Goal: Transaction & Acquisition: Purchase product/service

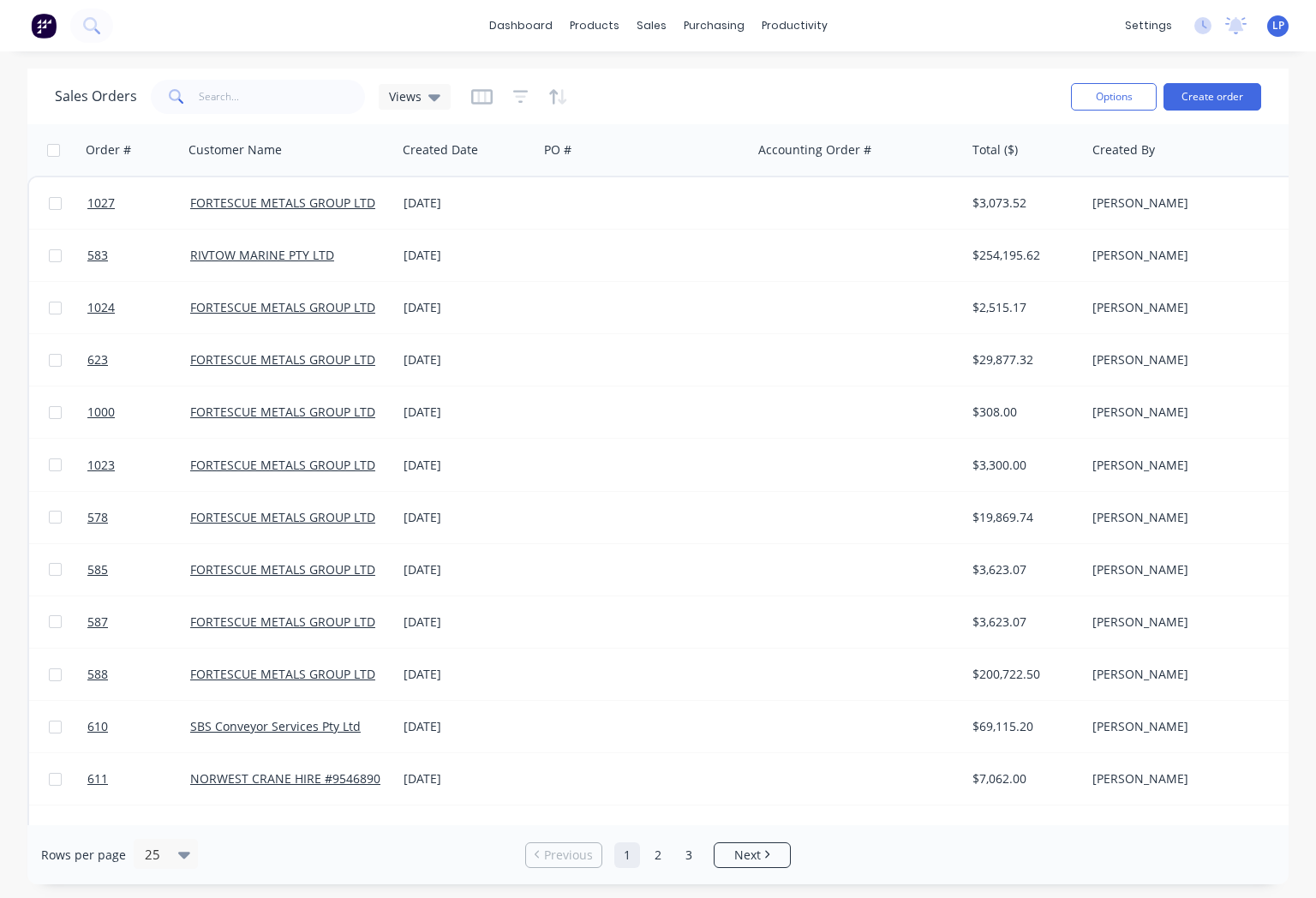
click at [98, 208] on span "1027" at bounding box center [101, 203] width 28 height 17
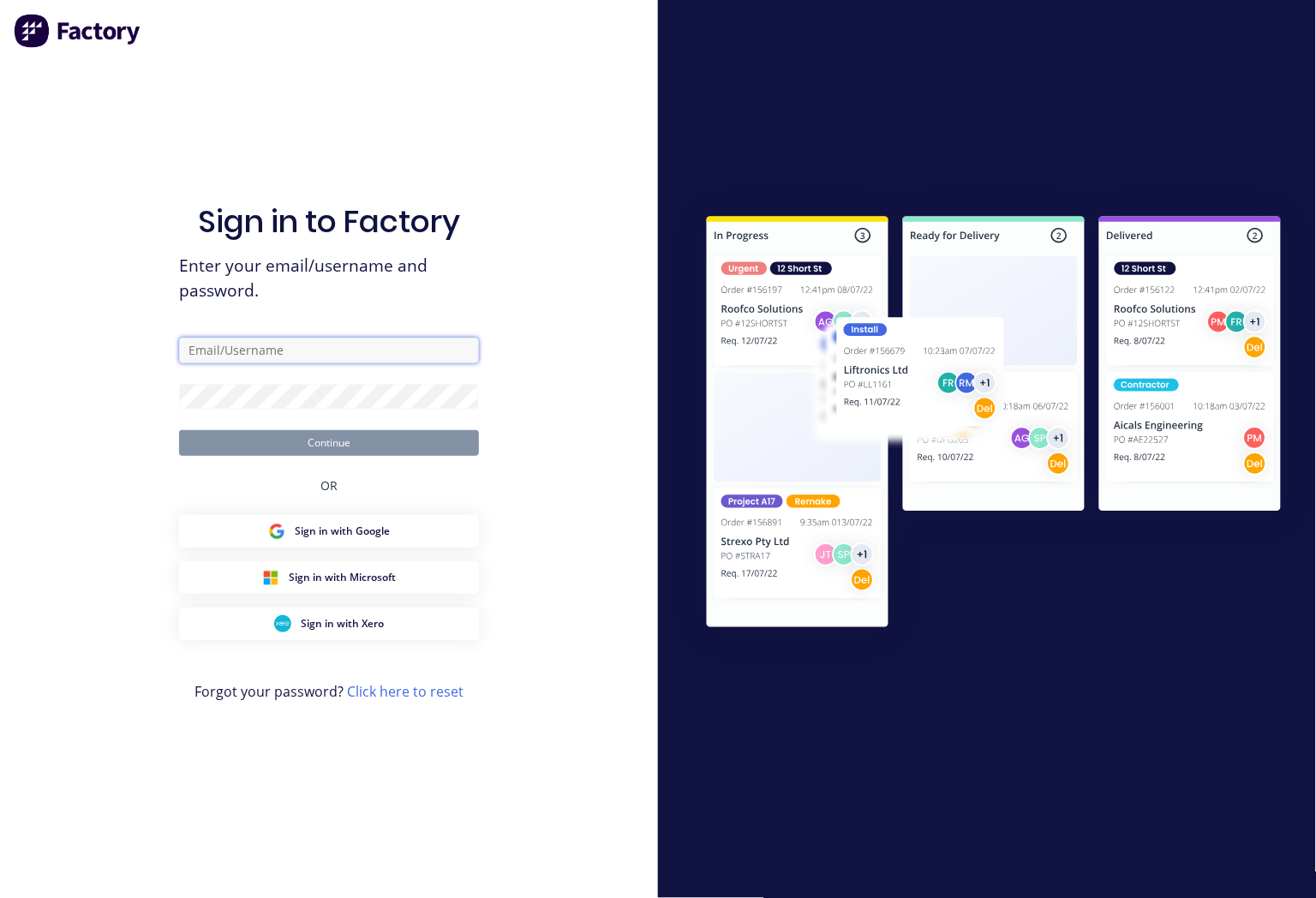
type input "[PERSON_NAME][EMAIL_ADDRESS][PERSON_NAME][DOMAIN_NAME]"
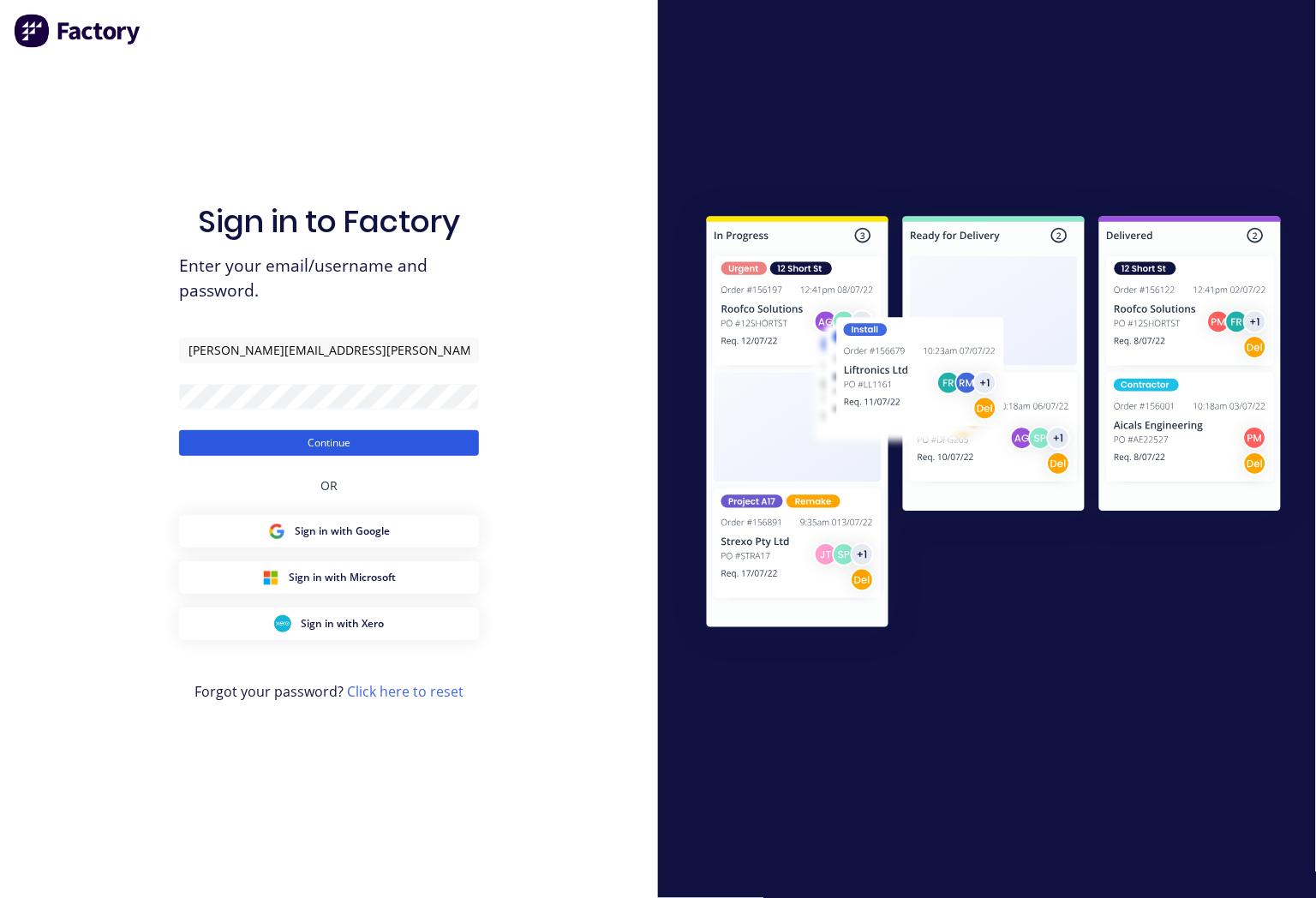
click at [311, 439] on button "Continue" at bounding box center [329, 442] width 300 height 26
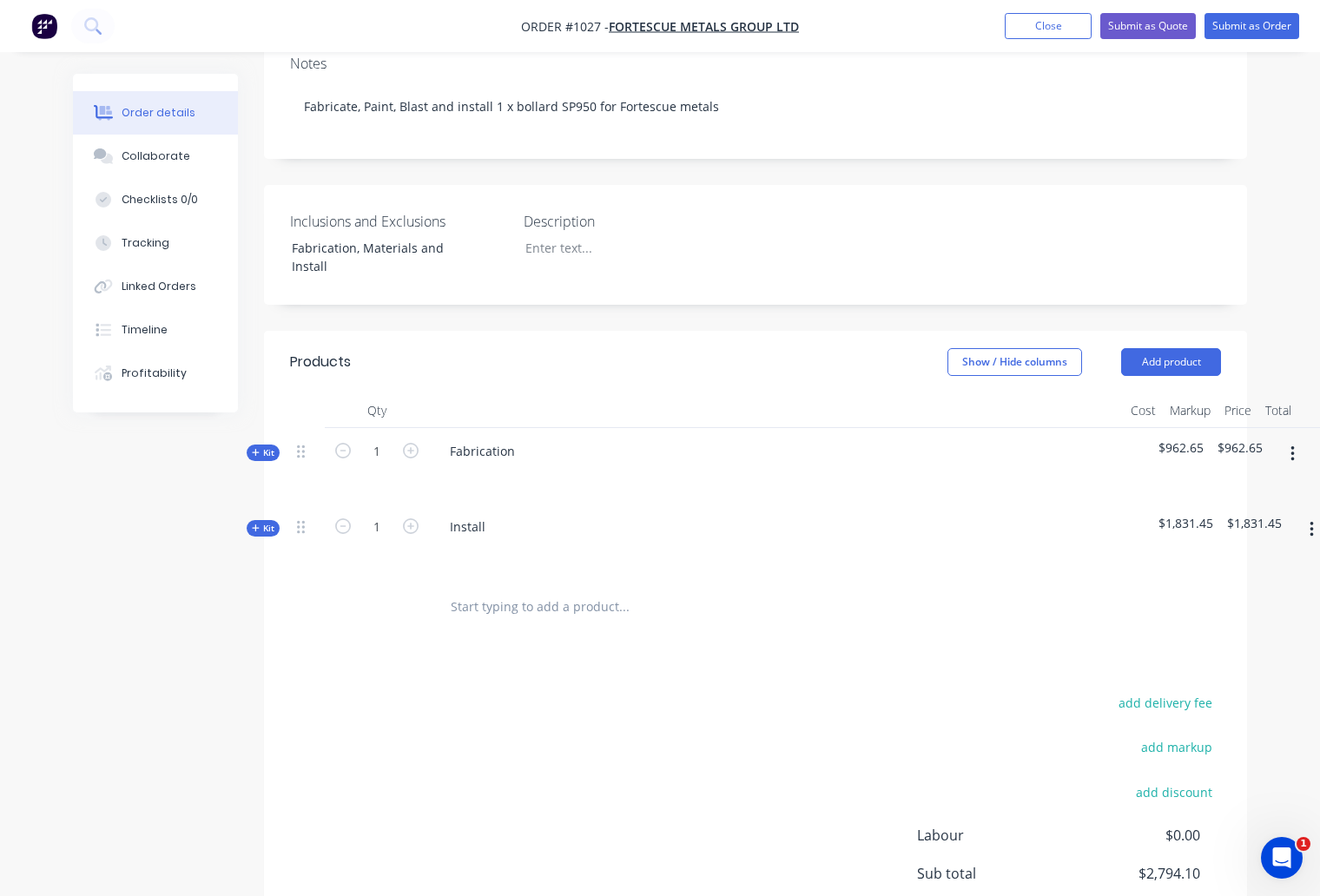
scroll to position [385, 0]
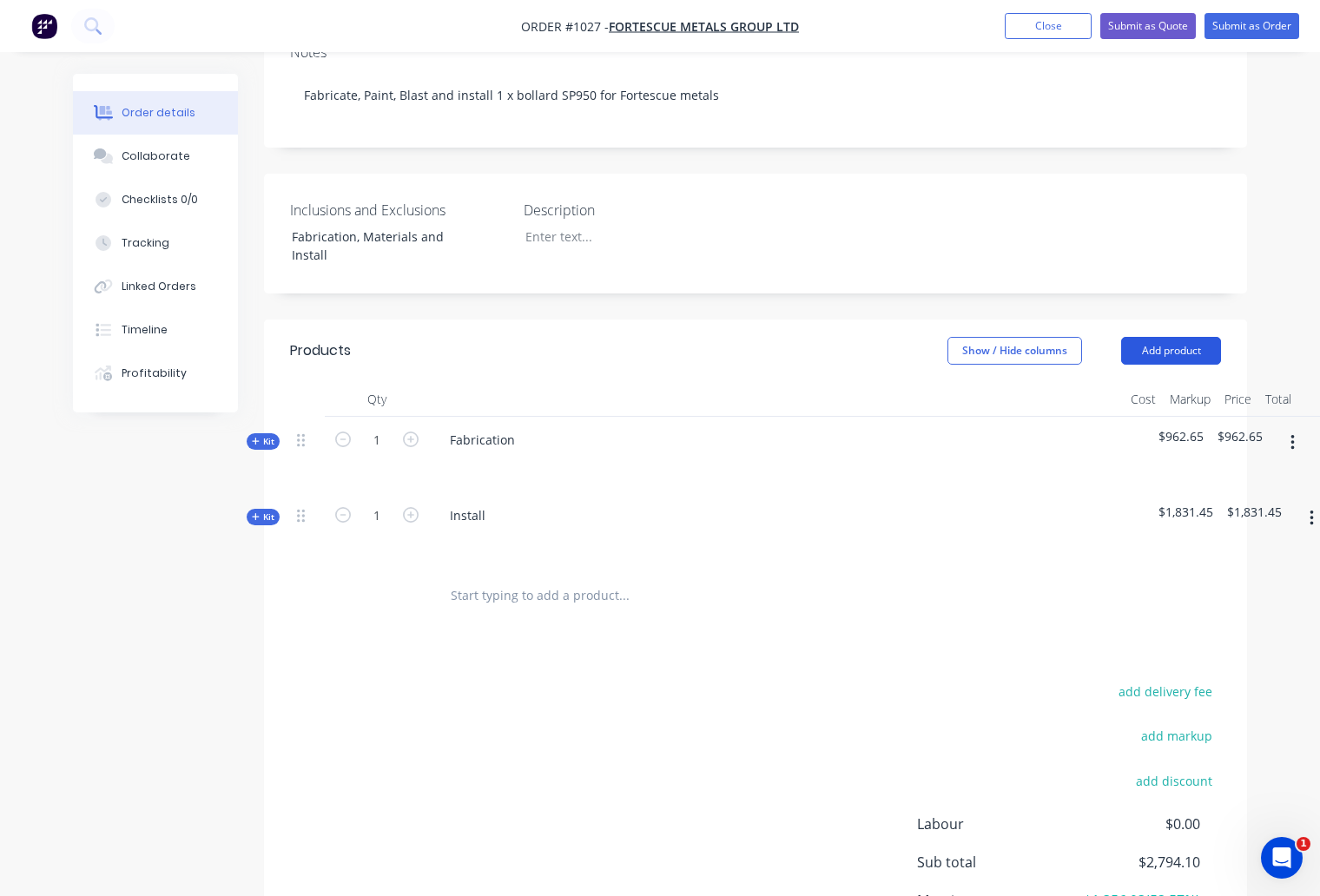
click at [1167, 337] on button "Add product" at bounding box center [1171, 350] width 100 height 28
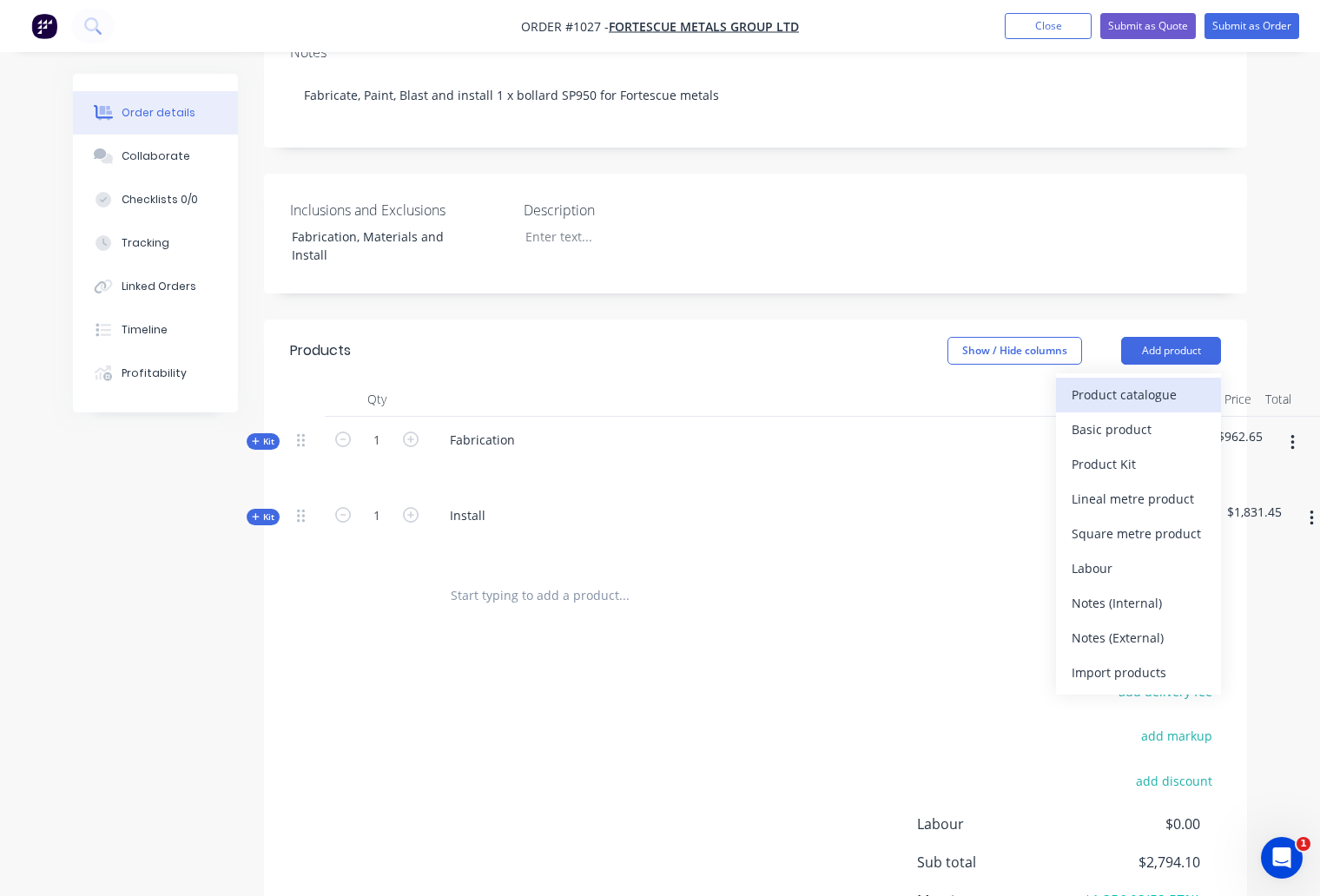
click at [1147, 382] on div "Product catalogue" at bounding box center [1138, 395] width 134 height 25
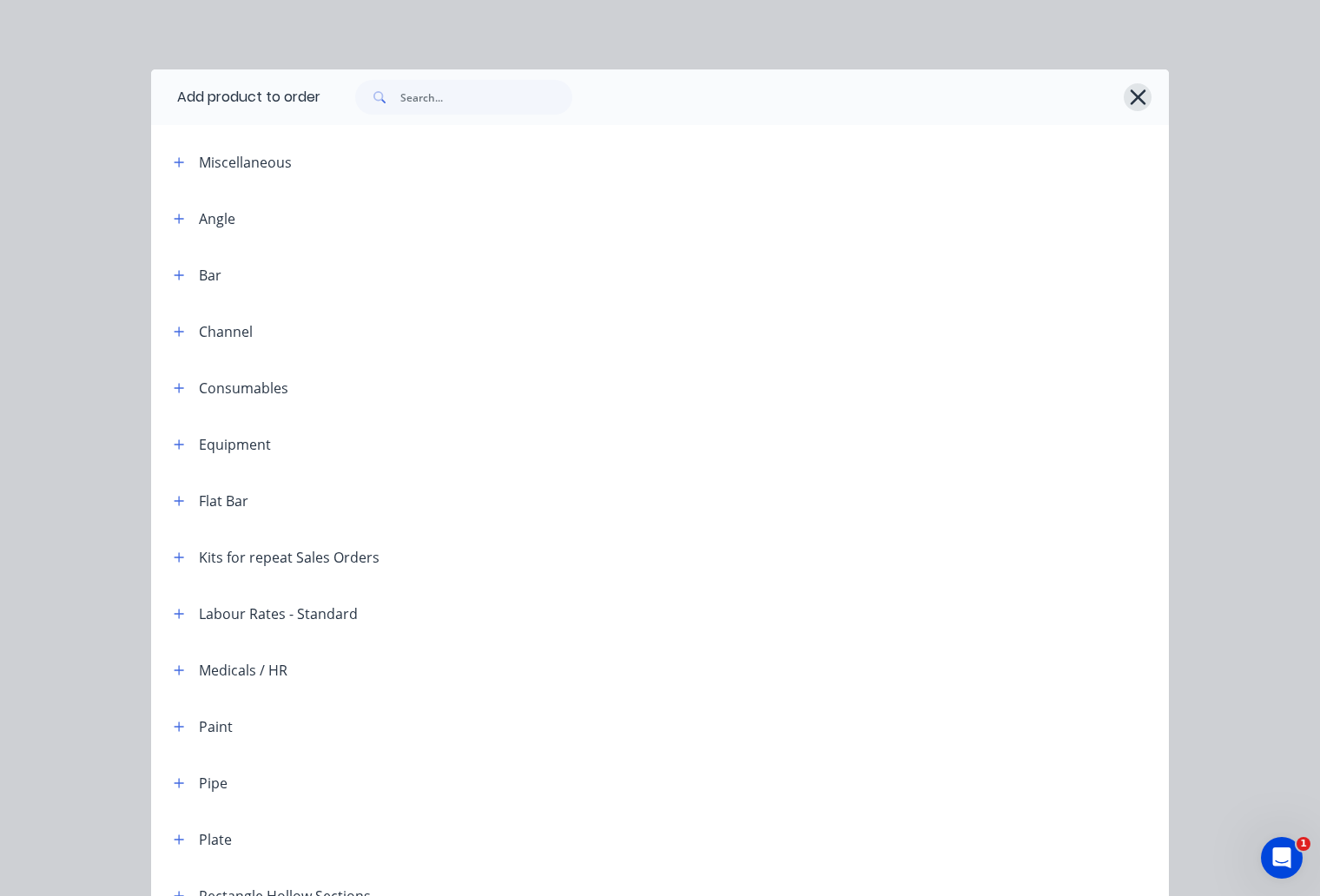
click at [1142, 98] on button "button" at bounding box center [1138, 97] width 28 height 28
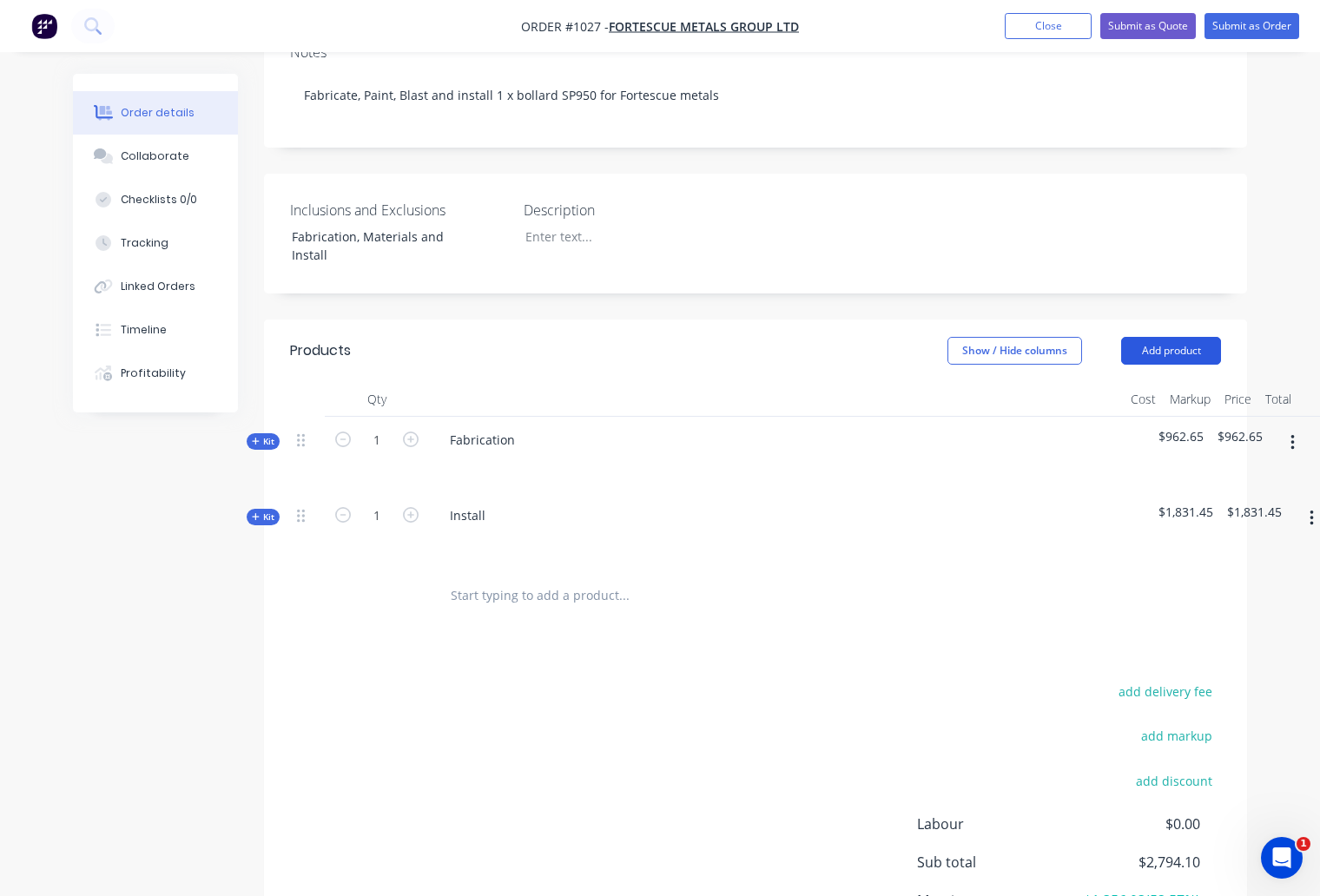
click at [1184, 337] on button "Add product" at bounding box center [1171, 350] width 100 height 28
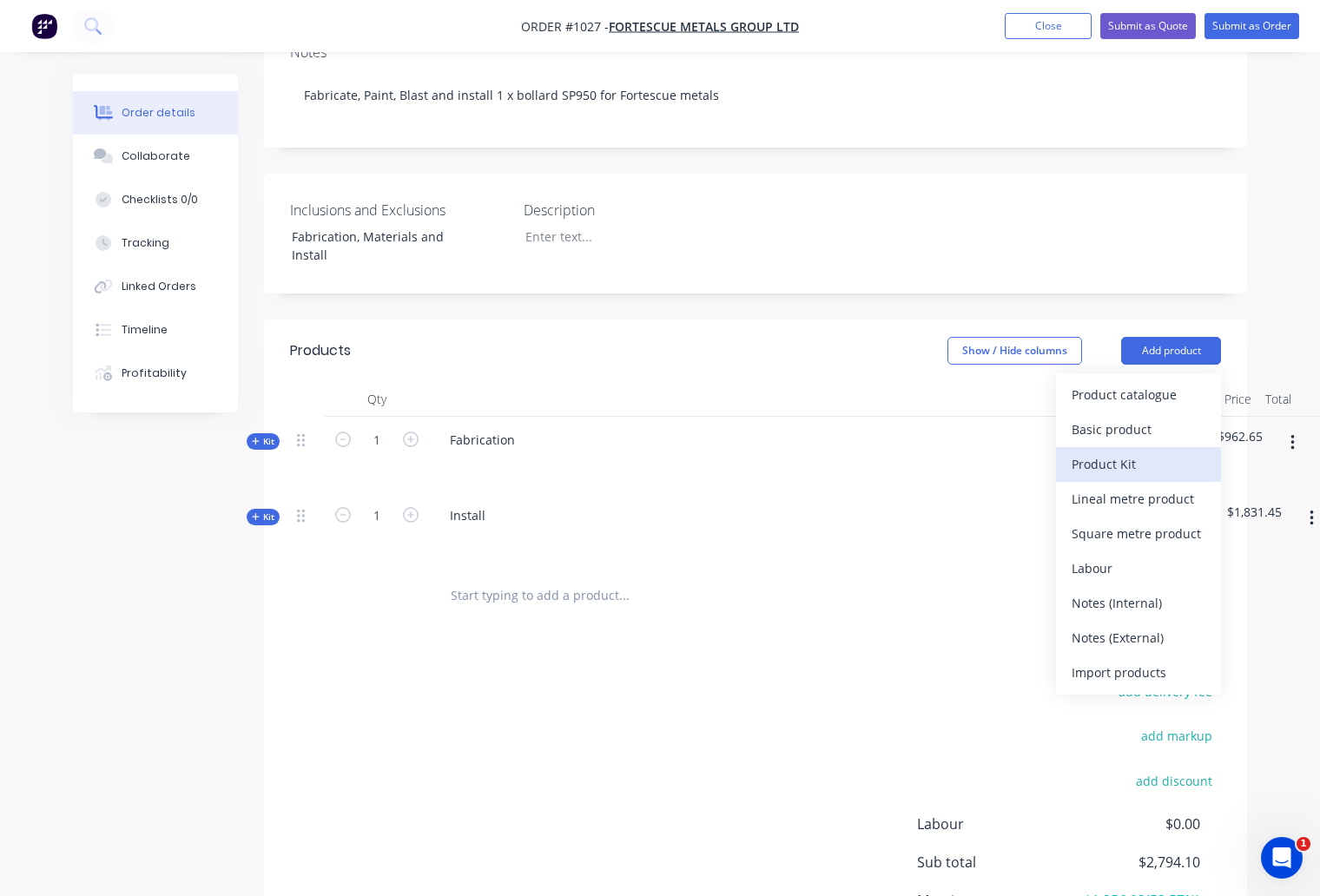
click at [1111, 451] on div "Product Kit" at bounding box center [1138, 464] width 134 height 25
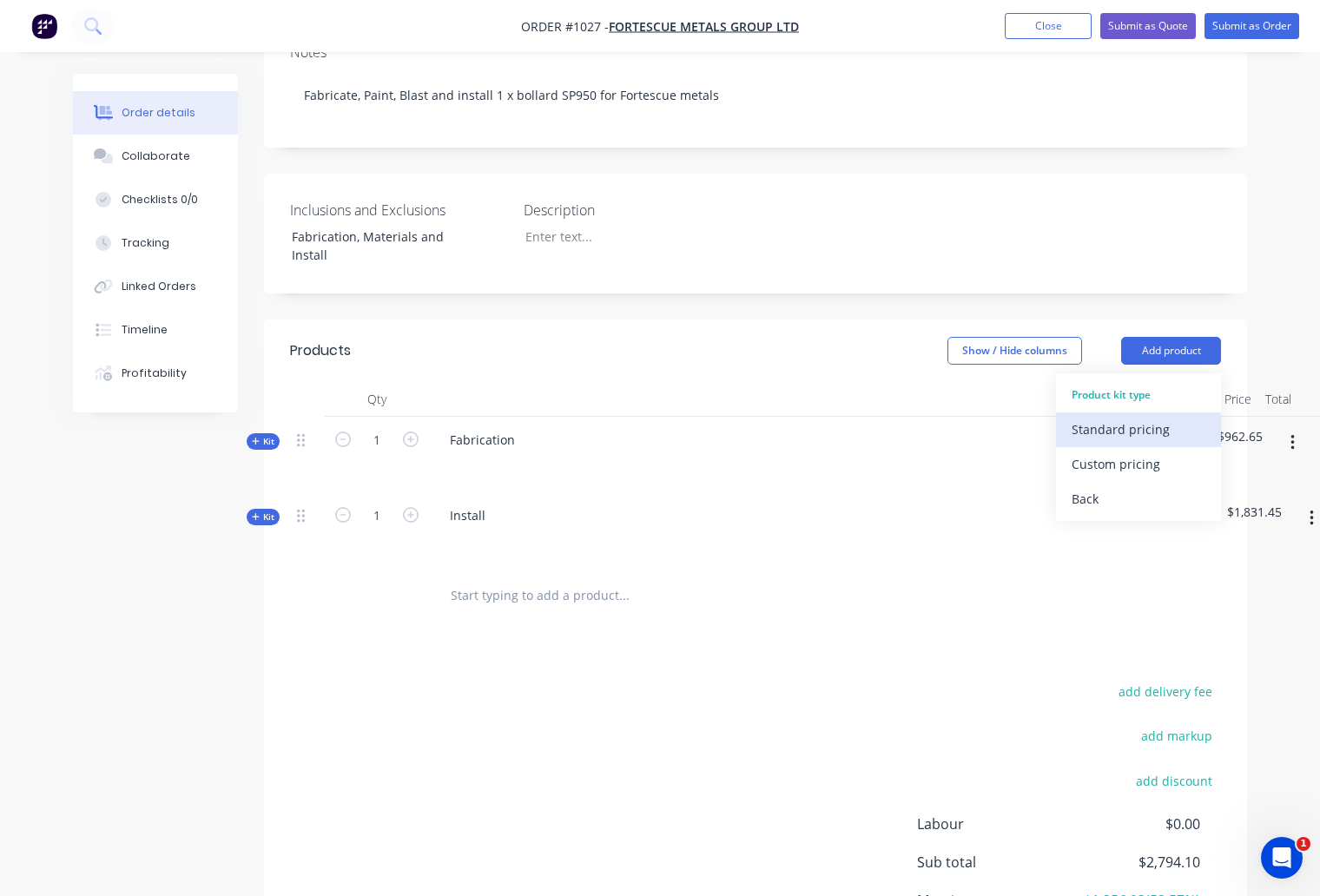
click at [1095, 416] on div "Standard pricing" at bounding box center [1138, 429] width 134 height 25
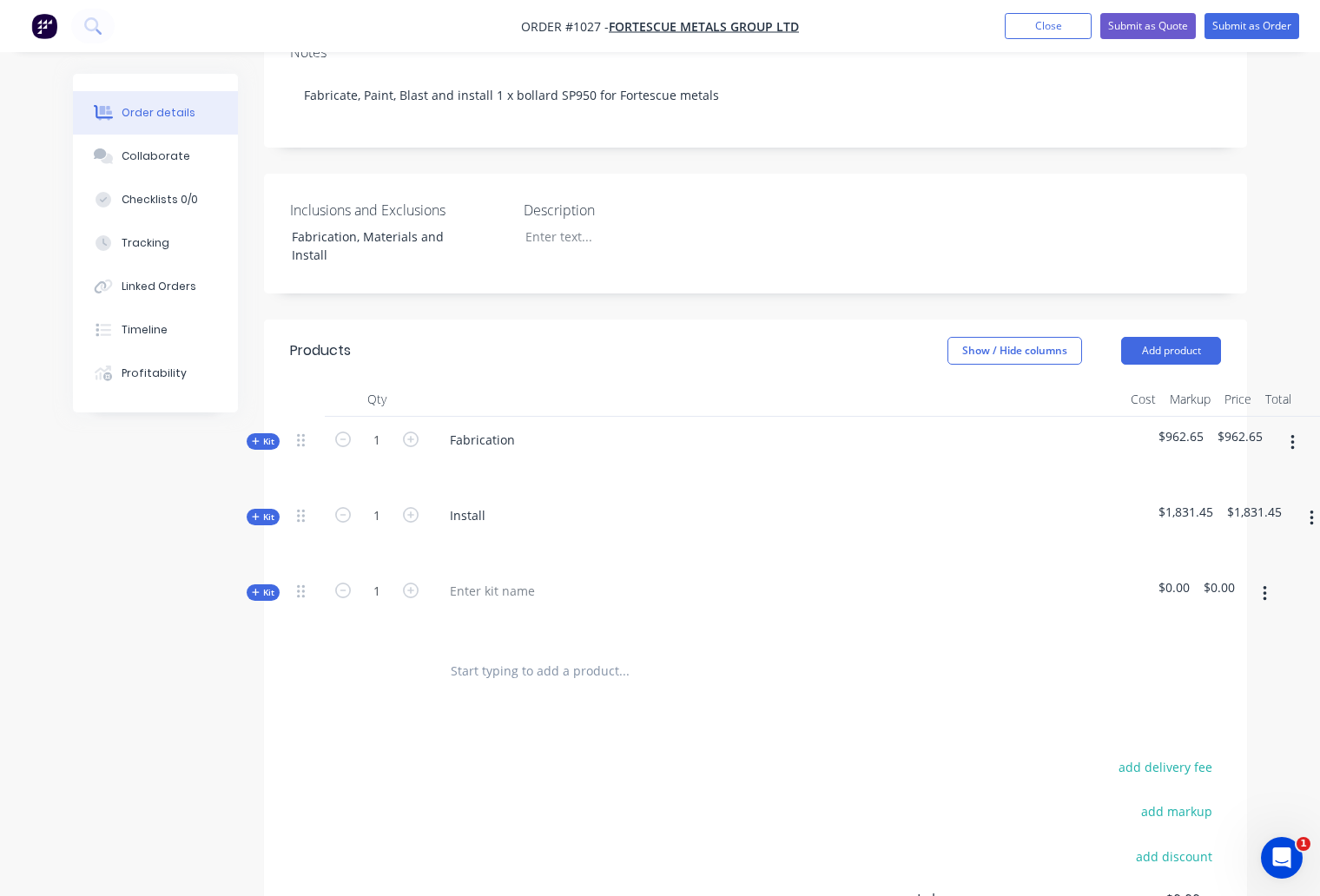
click at [261, 586] on span "Kit" at bounding box center [262, 592] width 22 height 13
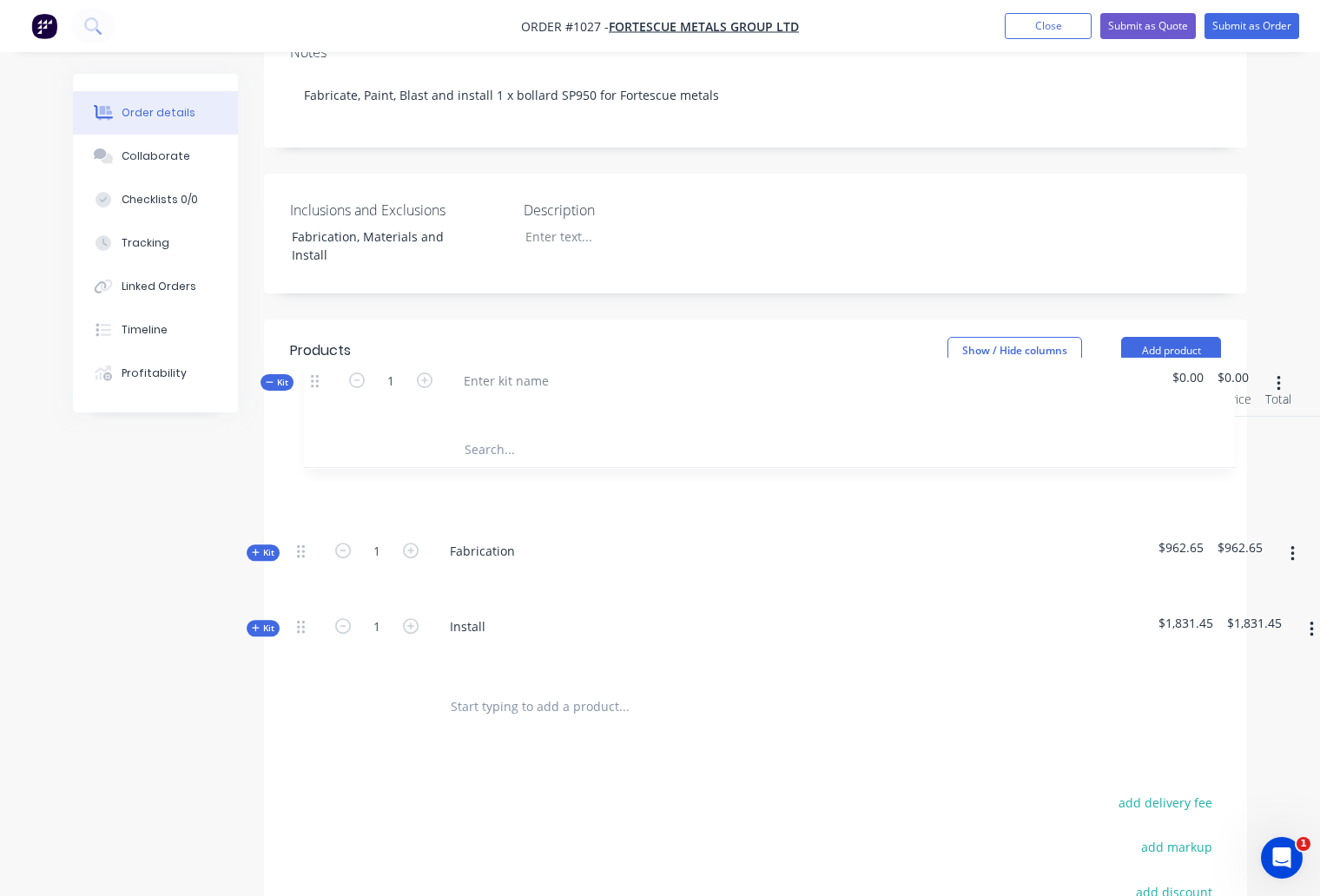
drag, startPoint x: 299, startPoint y: 548, endPoint x: 314, endPoint y: 375, distance: 173.6
click at [314, 416] on div "Kit 1 Fabrication $962.65 $962.65 Kit 1 Install $1,831.45 $1,831.45 Kit 1 $0.00…" at bounding box center [755, 548] width 931 height 262
click at [513, 427] on div at bounding box center [492, 440] width 113 height 25
click at [496, 492] on input "text" at bounding box center [623, 510] width 347 height 35
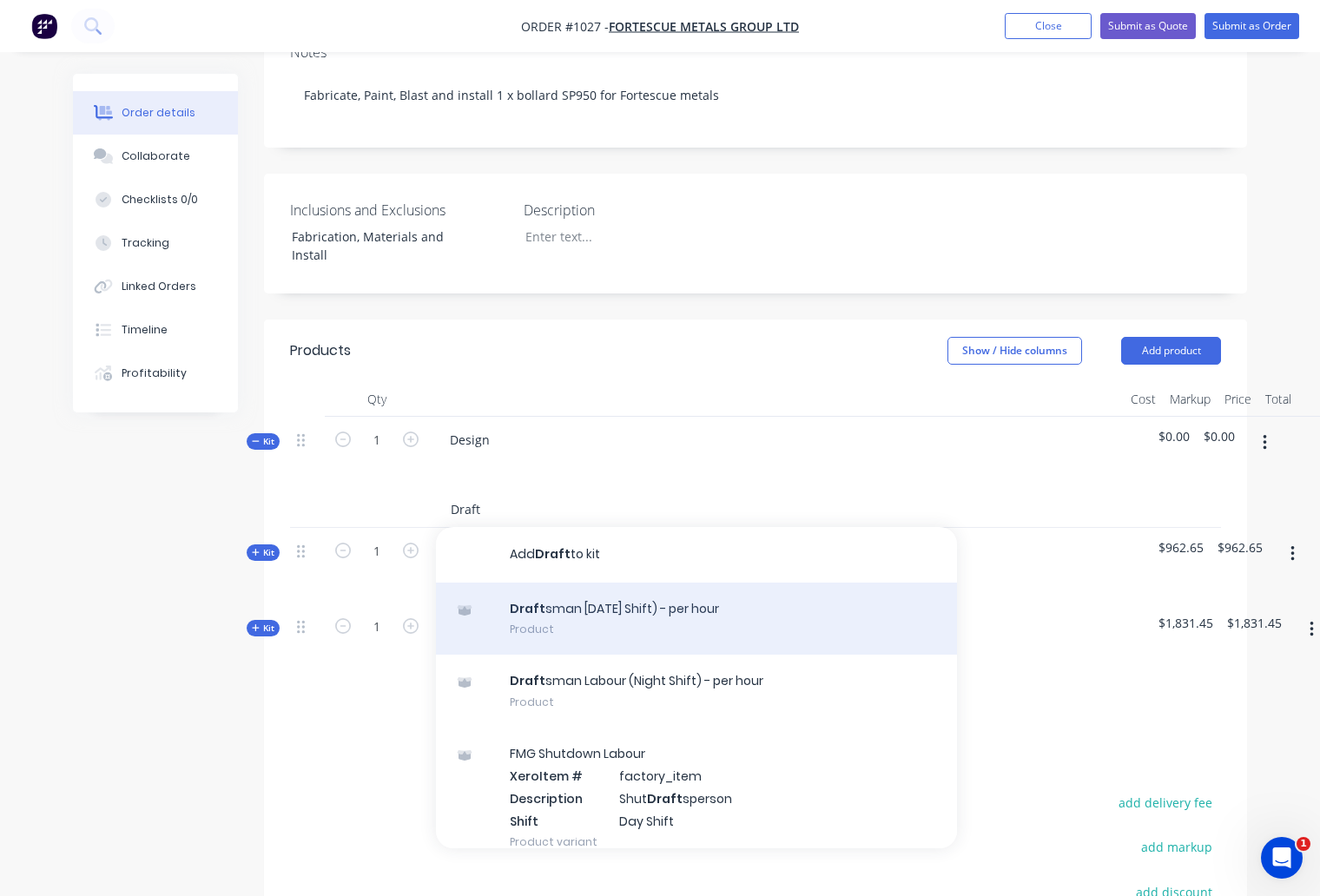
type input "Draft"
click at [585, 582] on div "Draft sman [DATE] Shift) - per hour Product" at bounding box center [696, 618] width 521 height 73
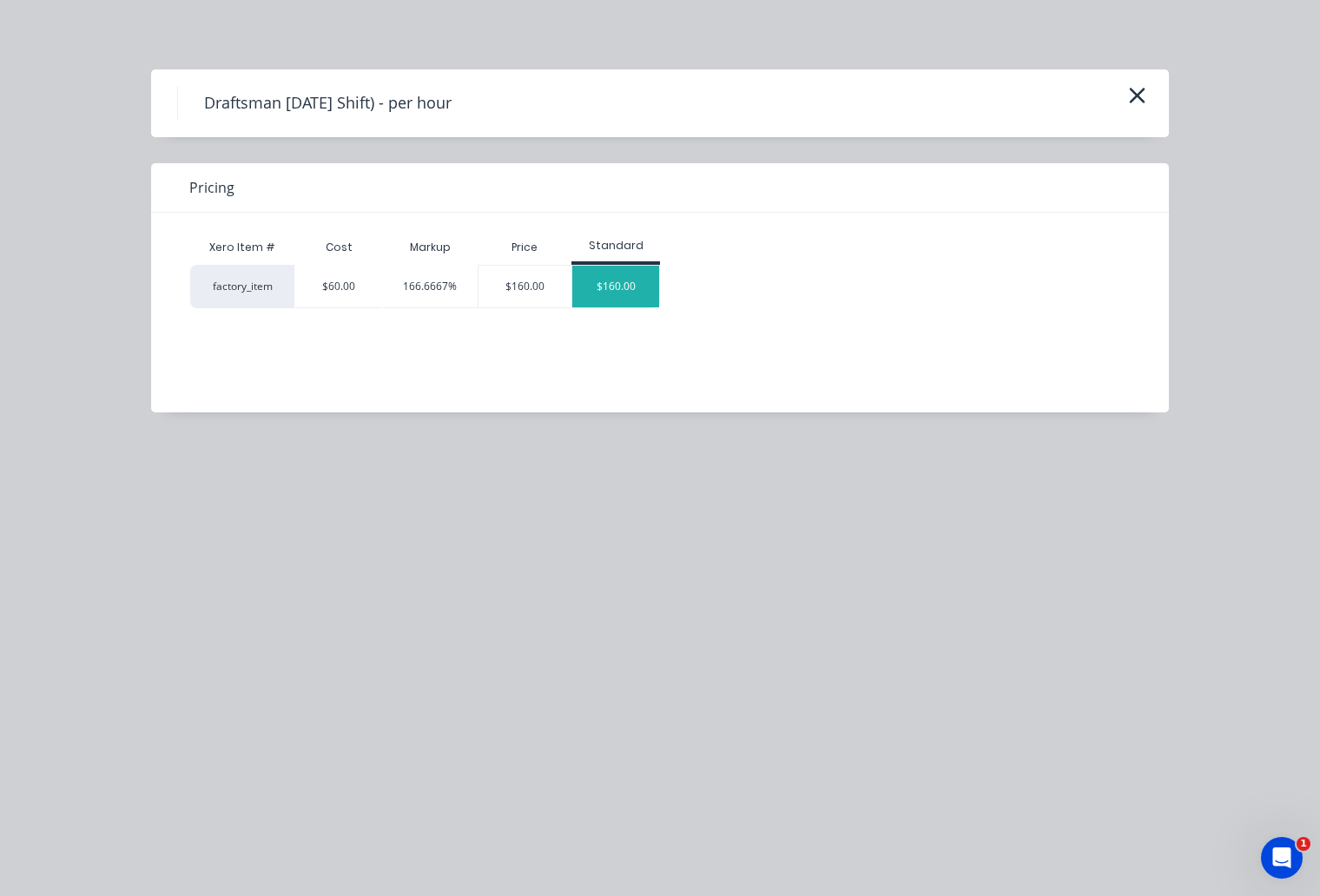
click at [627, 295] on div "$160.00" at bounding box center [615, 286] width 86 height 42
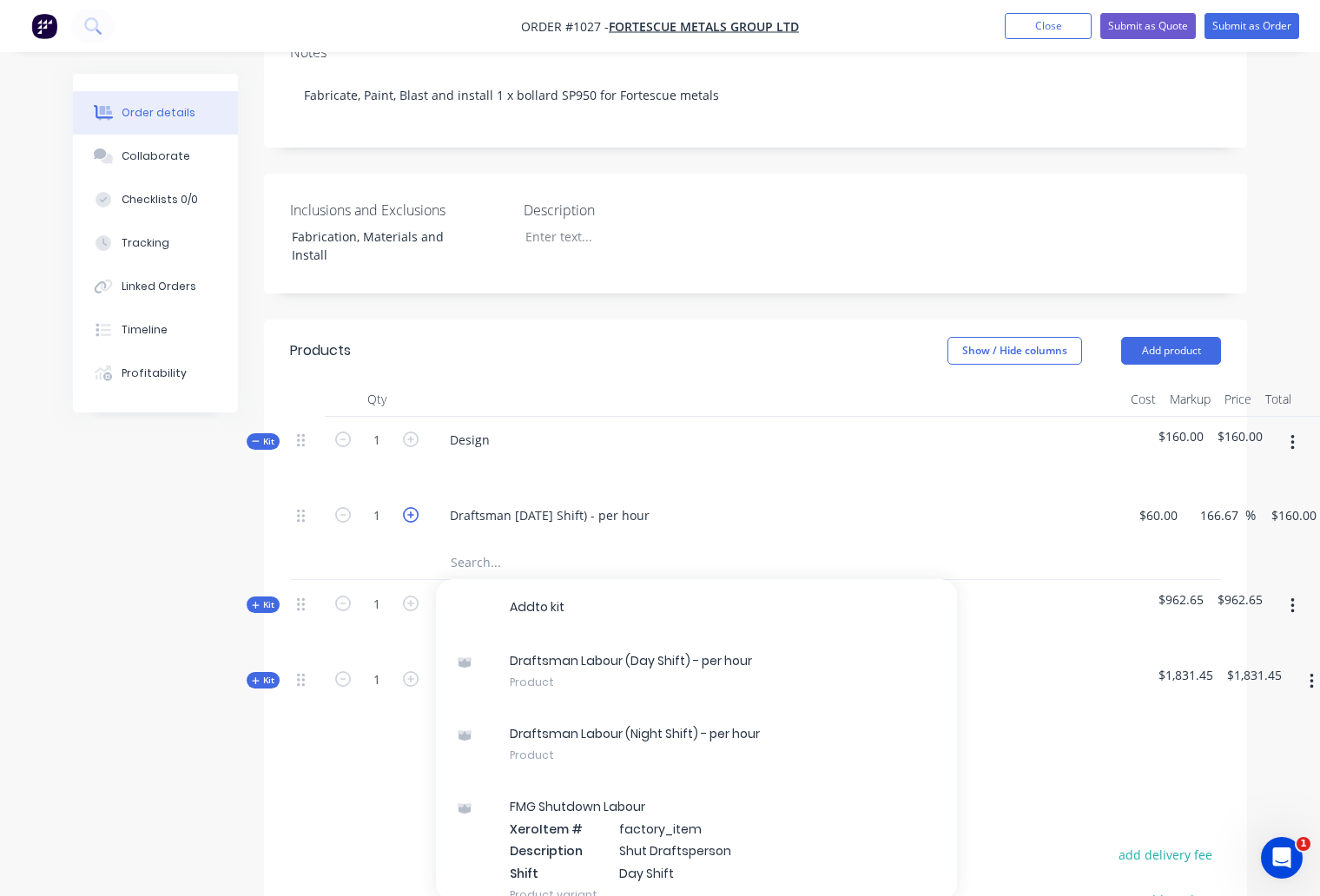
click at [412, 507] on icon "button" at bounding box center [411, 514] width 16 height 16
type input "2"
type input "$320.00"
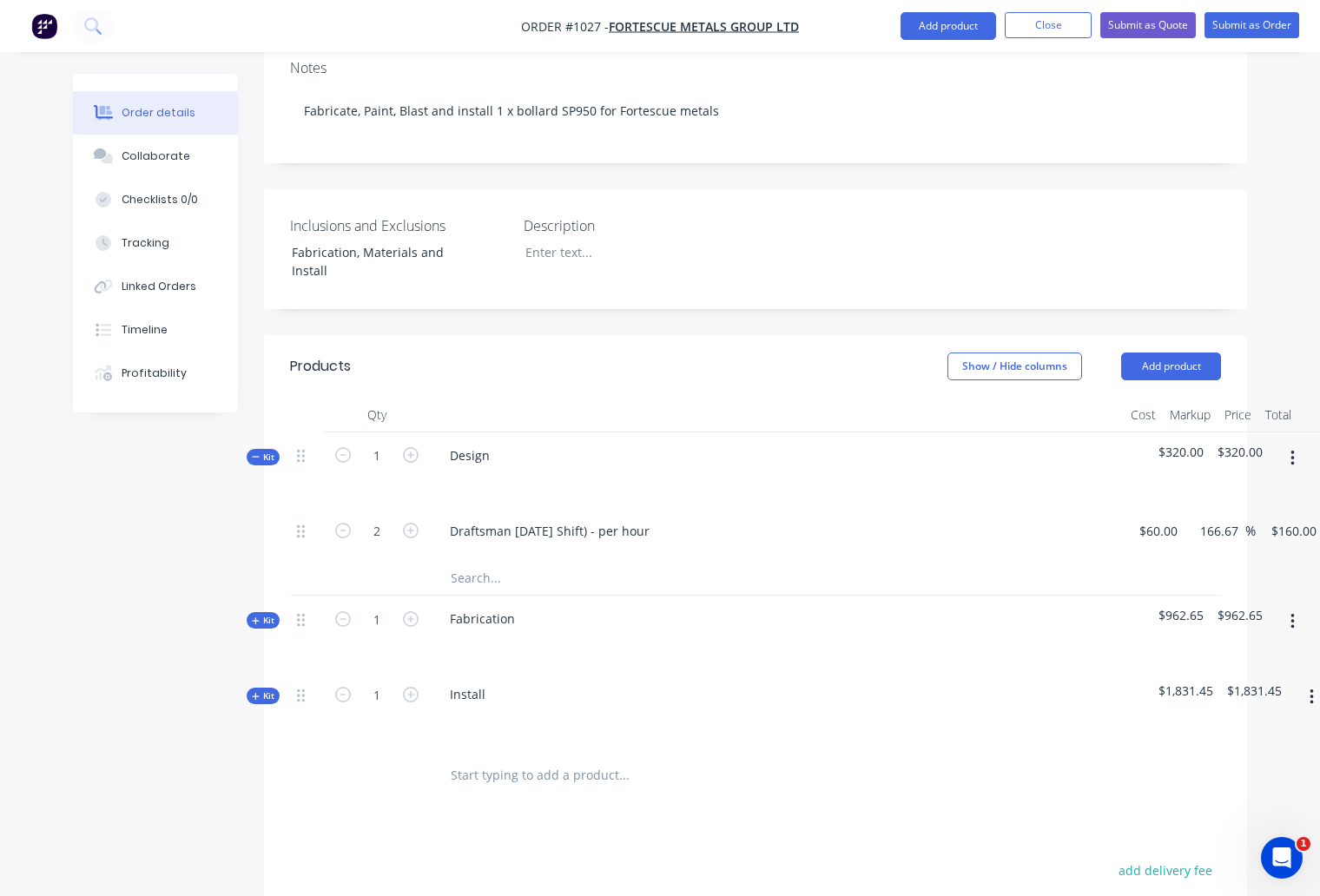
scroll to position [292, 0]
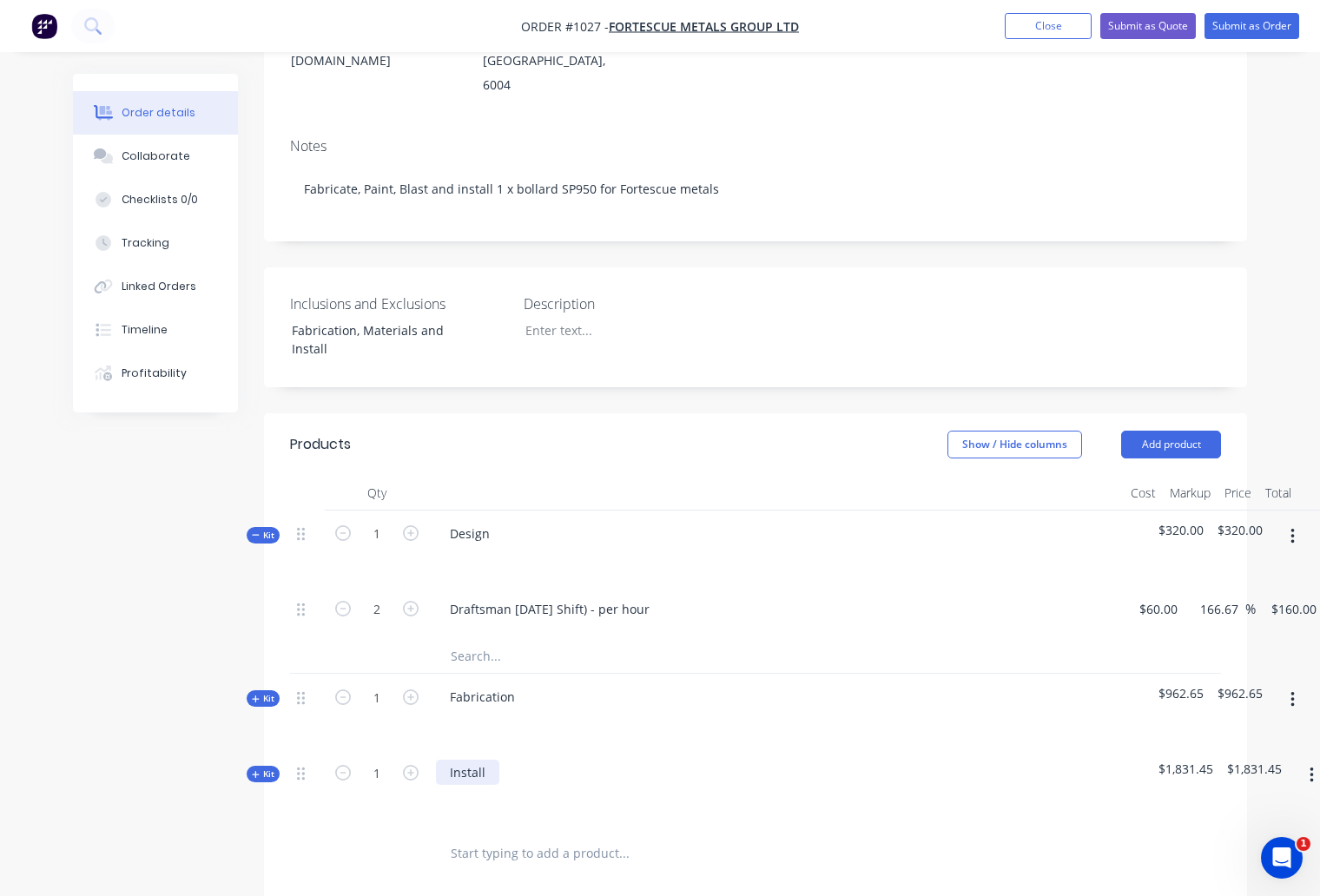
click at [458, 760] on div "Install" at bounding box center [467, 773] width 63 height 25
click at [274, 768] on span "Kit" at bounding box center [262, 774] width 22 height 13
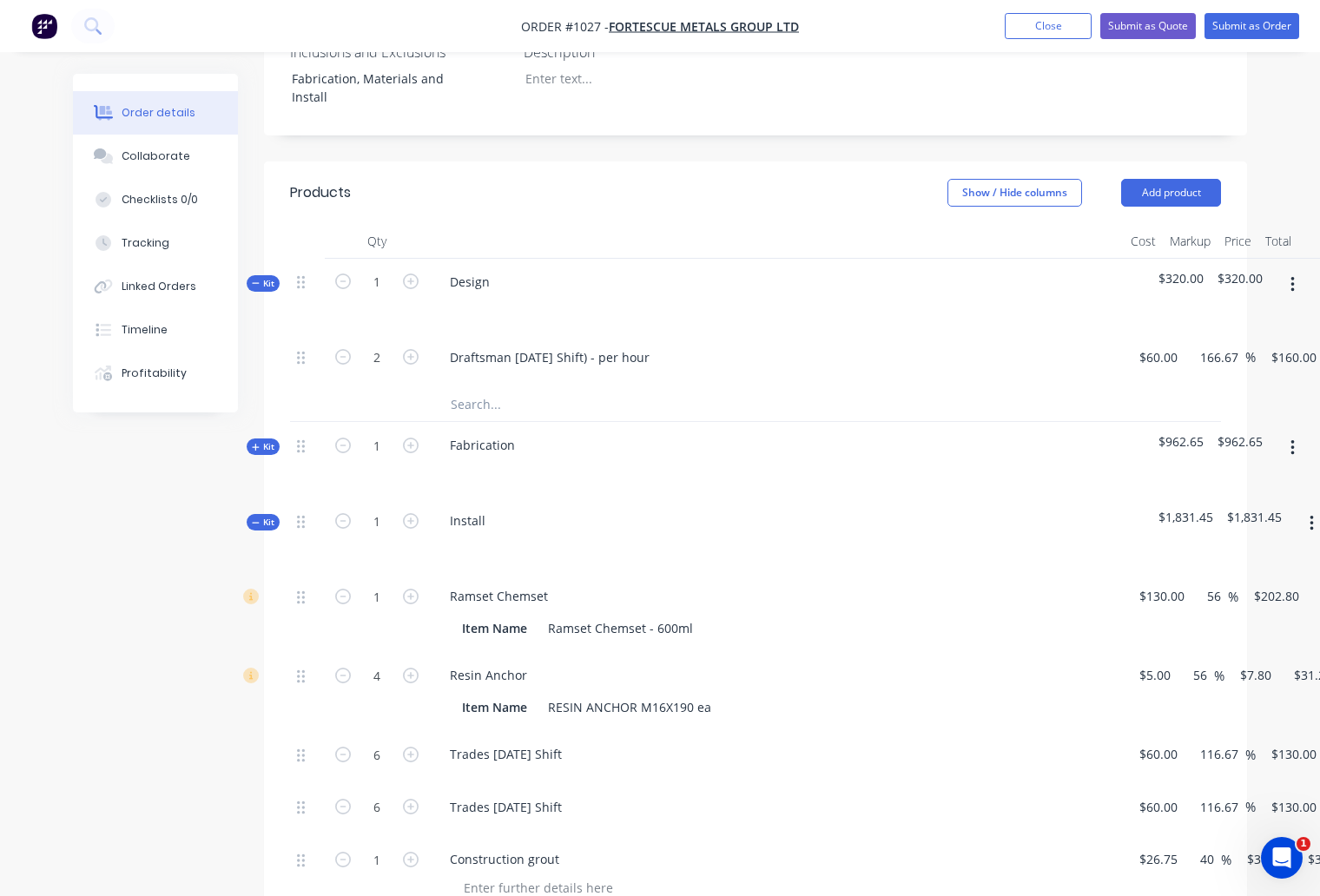
scroll to position [581, 0]
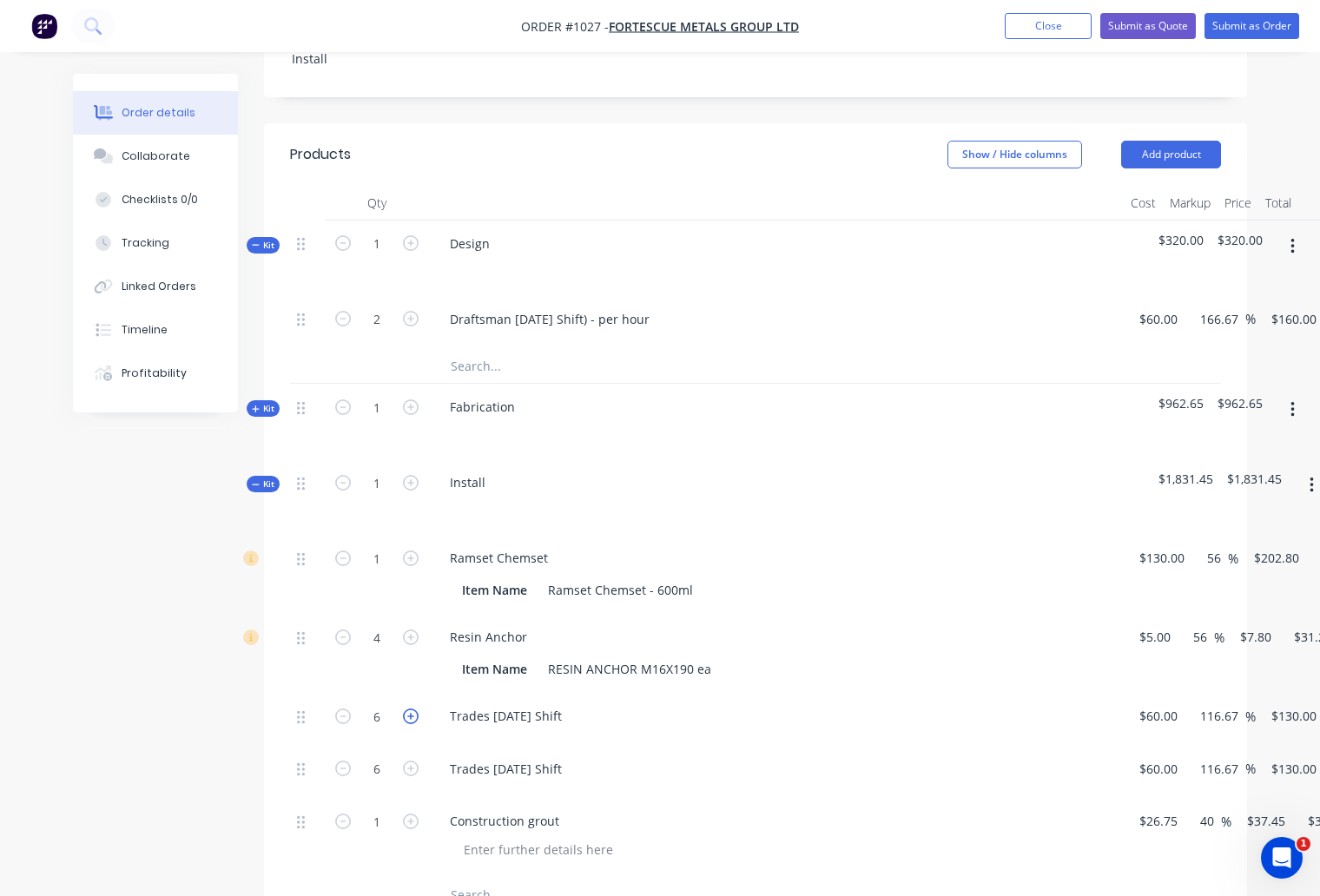
click at [409, 709] on icon "button" at bounding box center [411, 716] width 16 height 16
type input "7"
type input "$910.00"
click at [409, 709] on icon "button" at bounding box center [411, 716] width 16 height 16
type input "8"
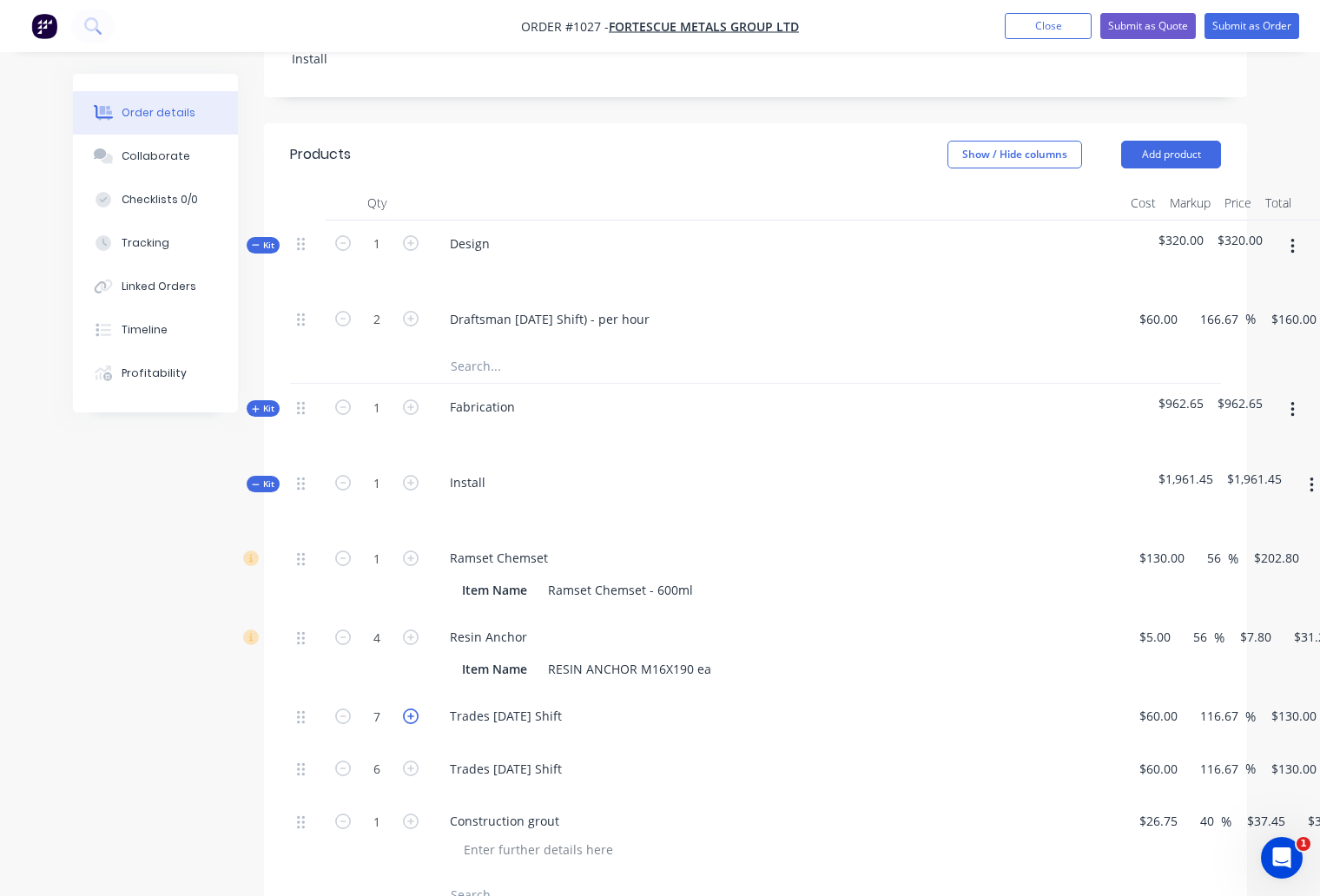
type input "$1,040.00"
click at [409, 709] on icon "button" at bounding box center [411, 716] width 16 height 16
type input "9"
type input "$1,170.00"
click at [409, 709] on icon "button" at bounding box center [411, 716] width 16 height 16
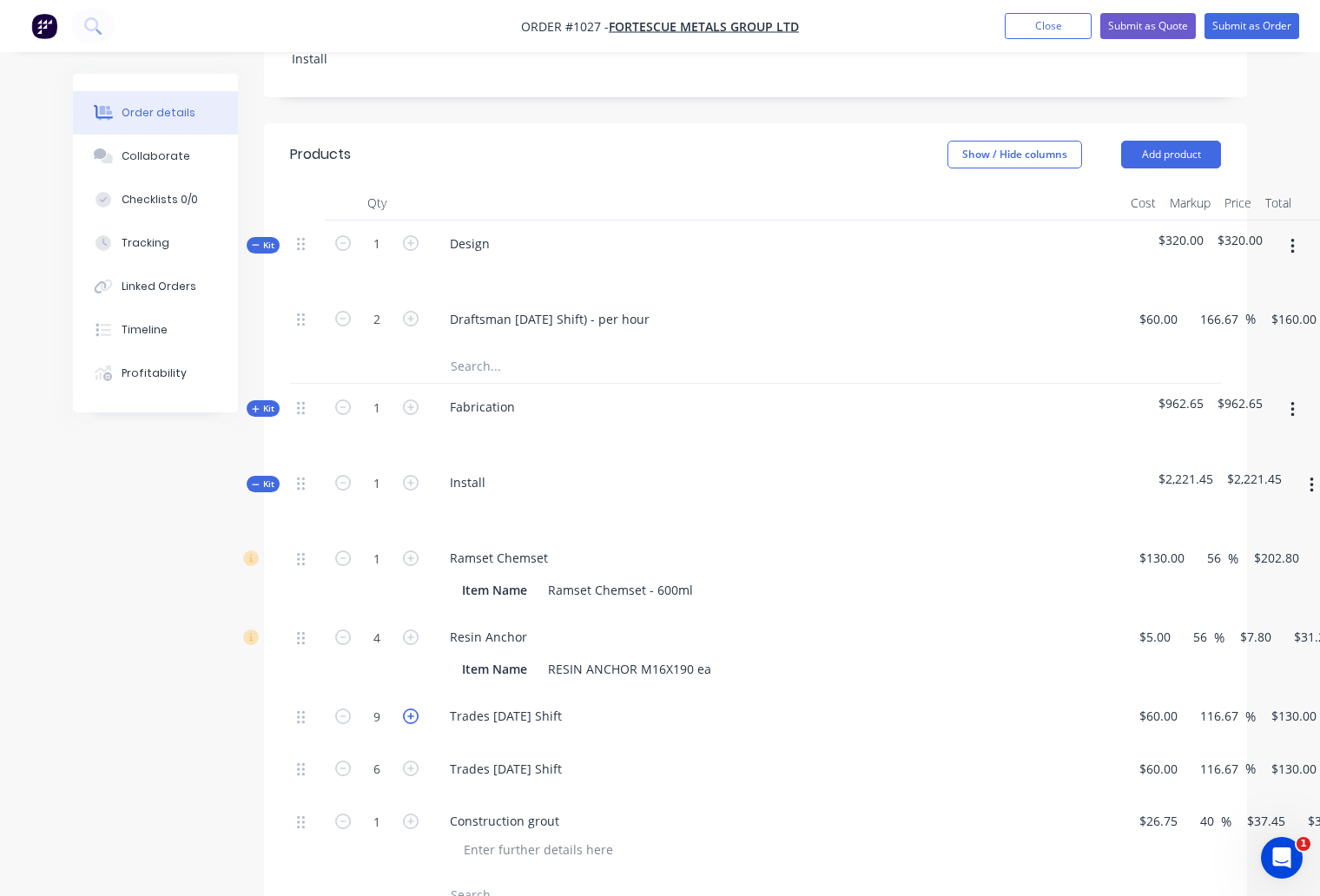
type input "10"
type input "$1,300.00"
click at [410, 761] on icon "button" at bounding box center [411, 769] width 16 height 16
type input "7"
type input "$910.00"
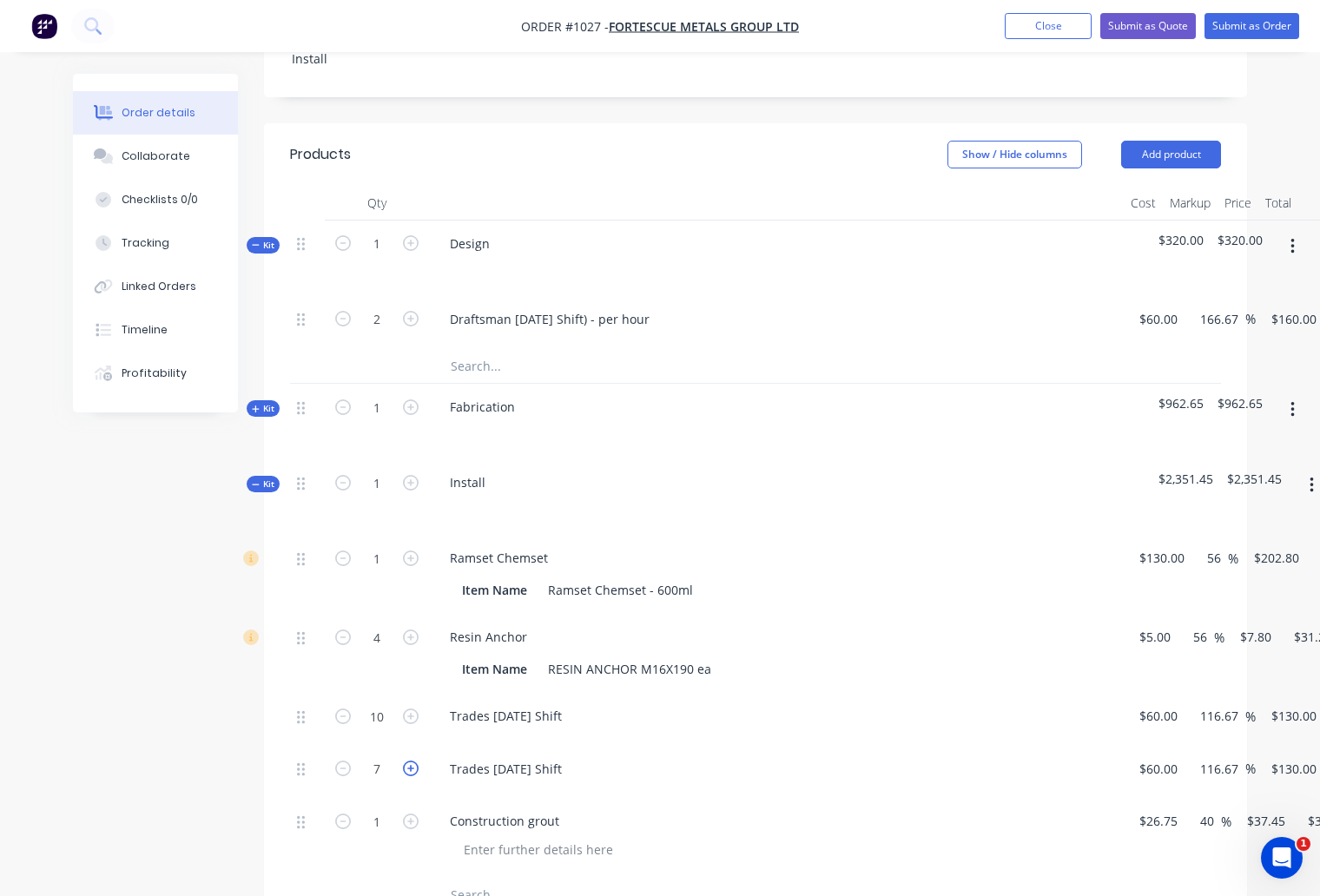
click at [410, 761] on icon "button" at bounding box center [411, 769] width 16 height 16
type input "8"
type input "$1,040.00"
click at [410, 761] on icon "button" at bounding box center [411, 769] width 16 height 16
type input "9"
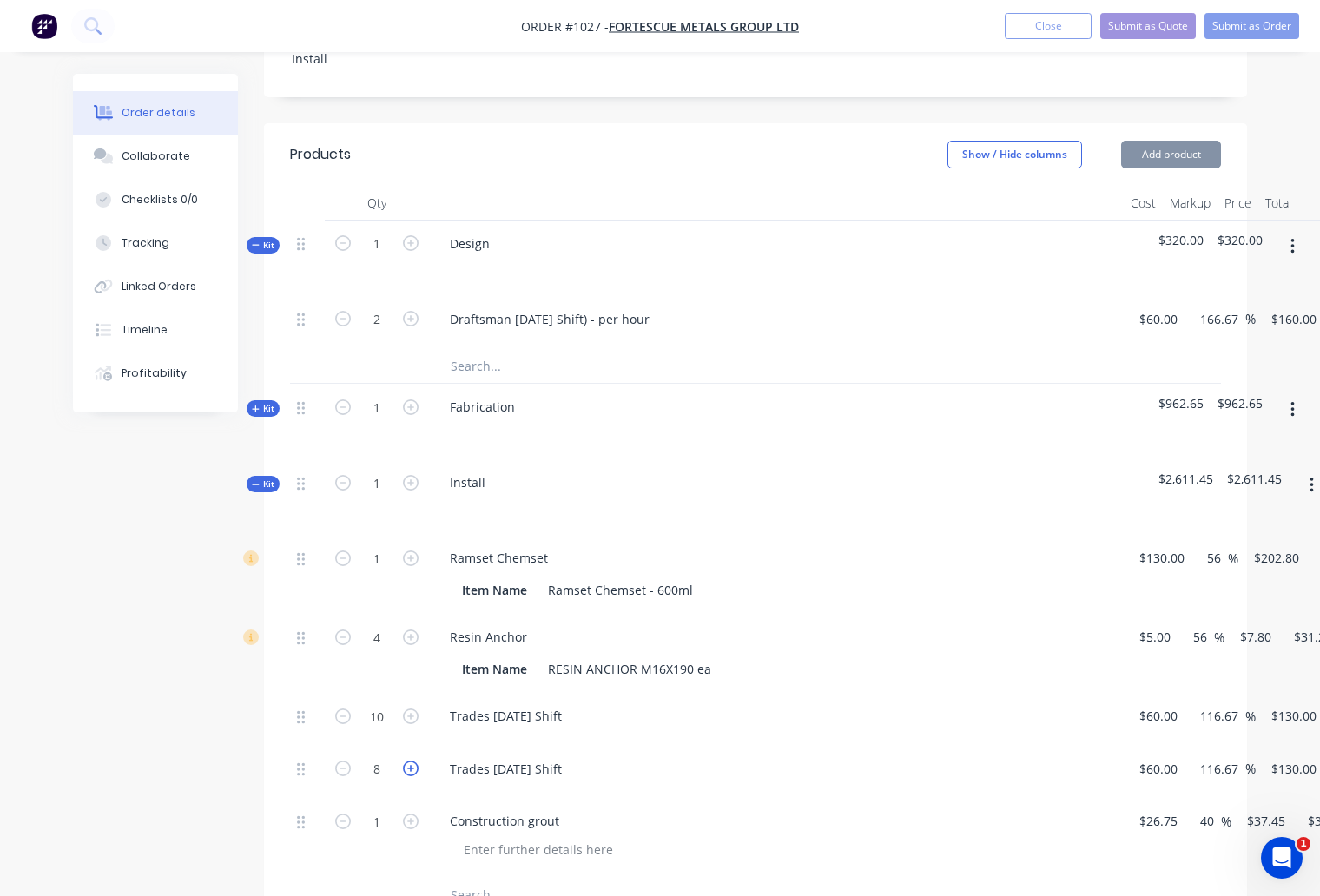
type input "$1,170.00"
click at [410, 761] on icon "button" at bounding box center [411, 769] width 16 height 16
type input "10"
type input "$1,300.00"
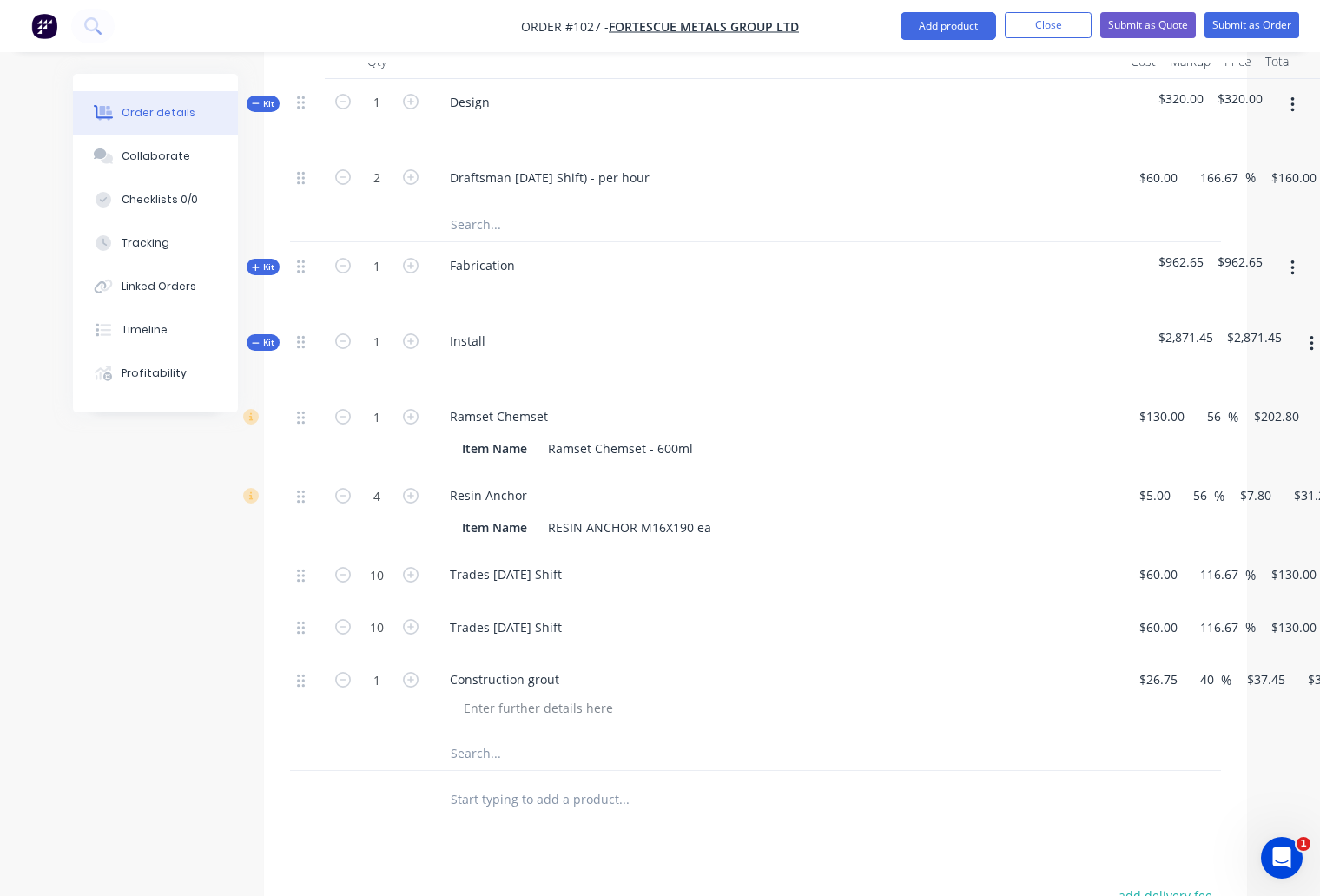
scroll to position [1057, 0]
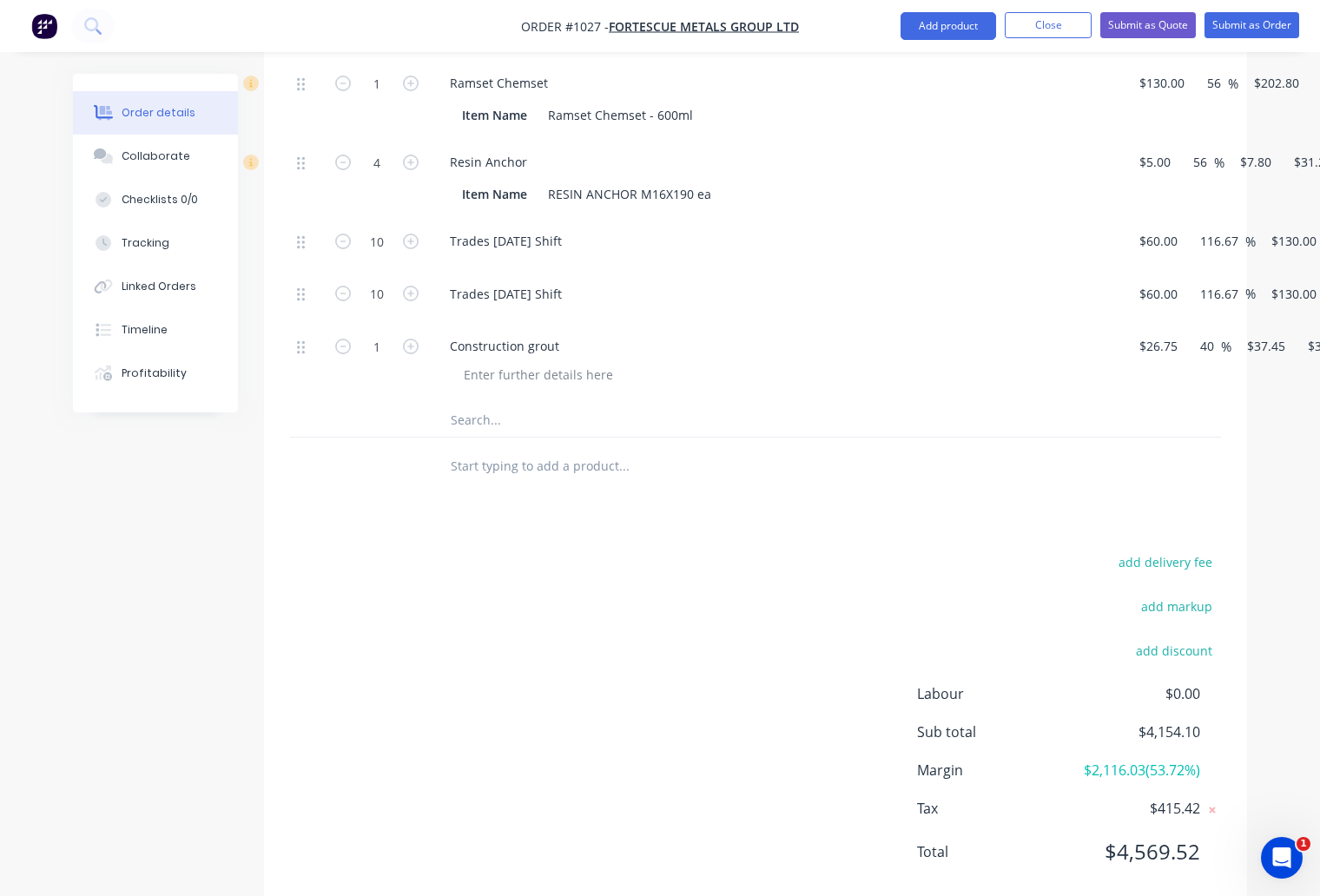
click at [499, 672] on div "add delivery fee add markup add discount Labour $0.00 Sub total $4,154.10 Margi…" at bounding box center [755, 716] width 931 height 335
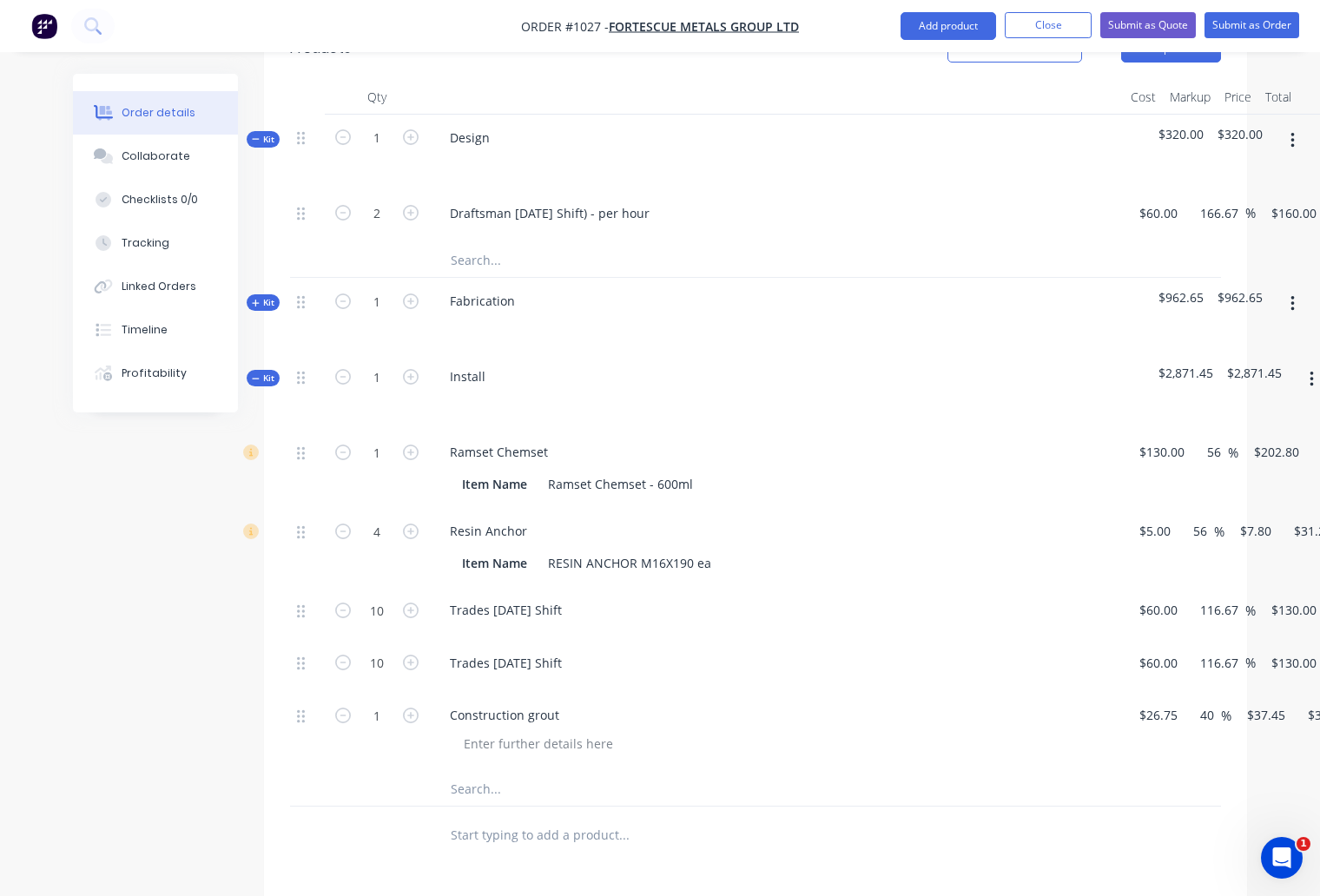
scroll to position [672, 0]
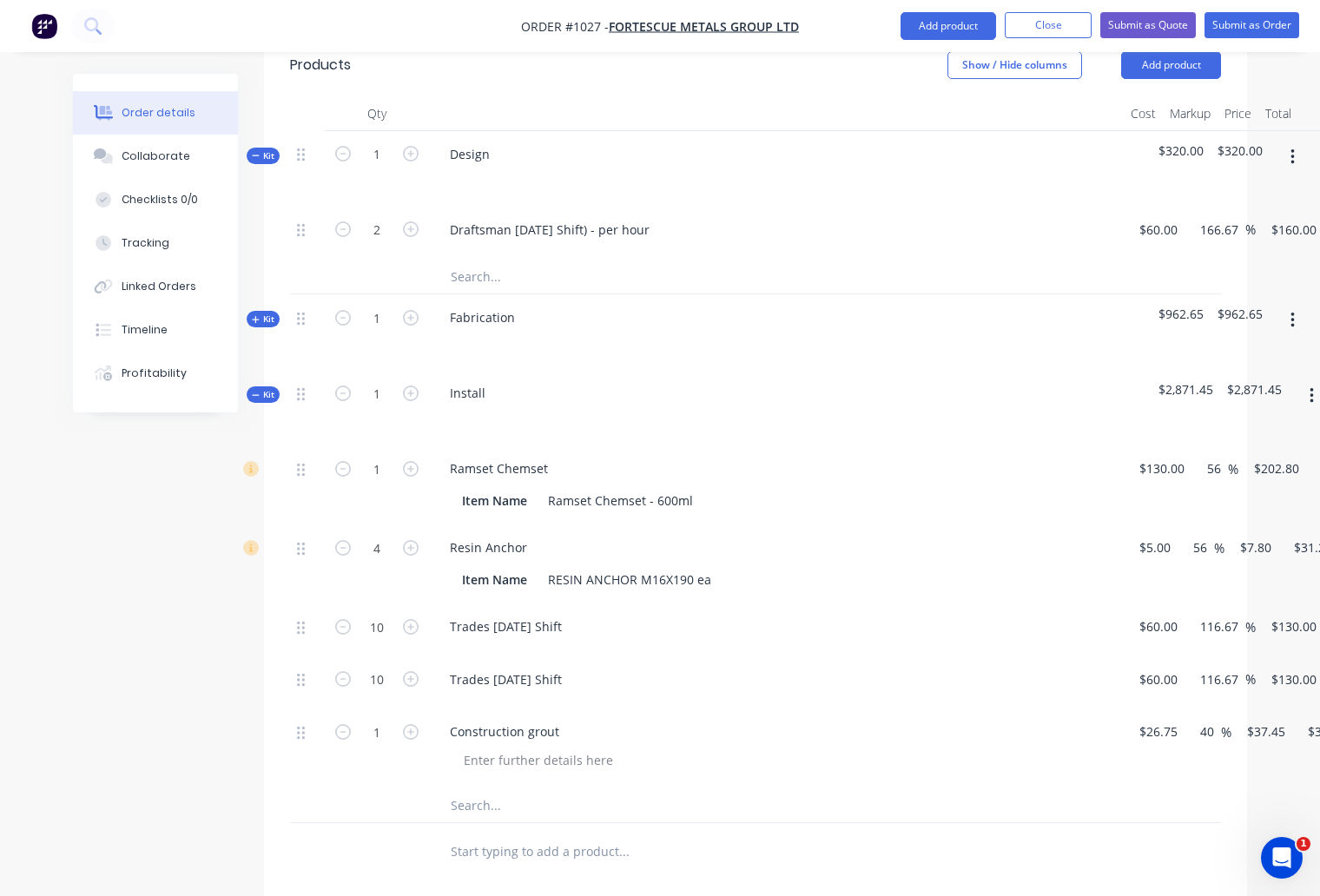
click at [262, 388] on span "Kit" at bounding box center [262, 394] width 22 height 13
